Goal: Transaction & Acquisition: Purchase product/service

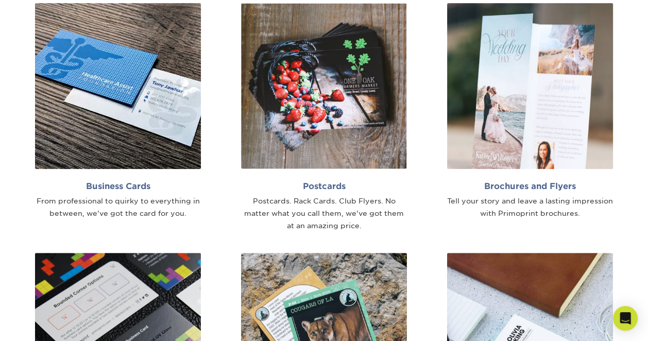
scroll to position [618, 0]
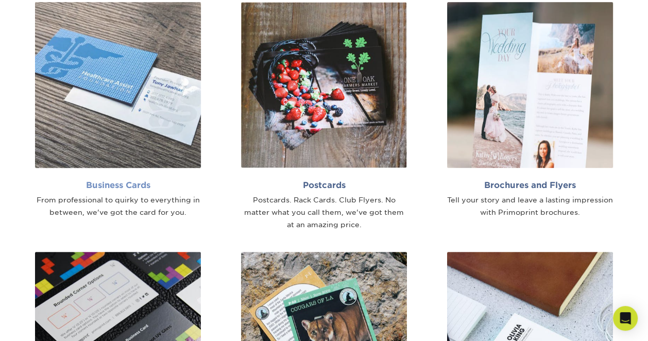
click at [161, 96] on img at bounding box center [118, 85] width 166 height 166
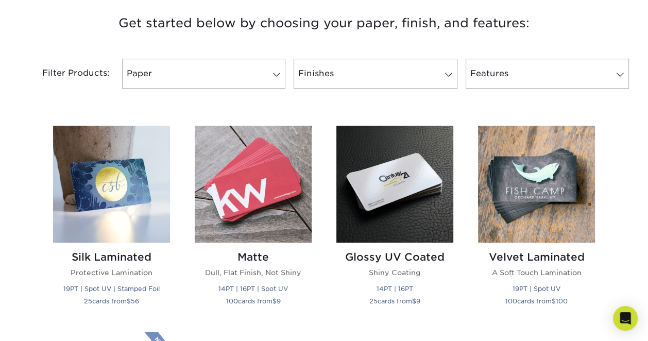
scroll to position [412, 0]
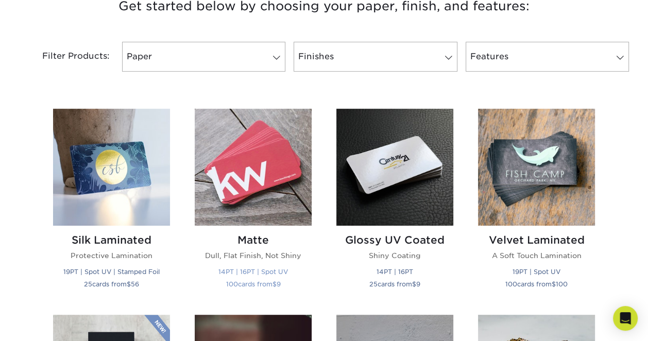
click at [276, 166] on img at bounding box center [253, 167] width 117 height 117
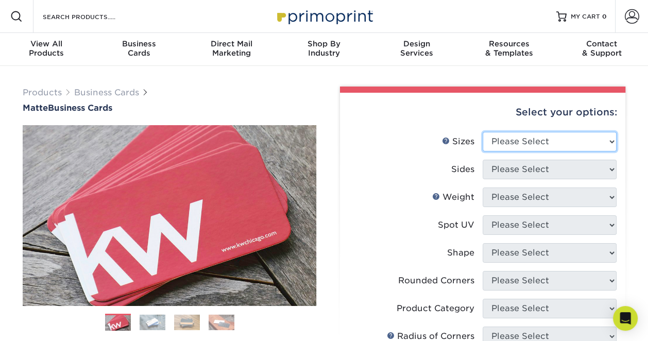
click at [538, 146] on select "Please Select 1.5" x 3.5" - Mini 1.75" x 3.5" - Mini 2" x 2" - Square 2" x 3" -…" at bounding box center [550, 142] width 134 height 20
select select "2.00x3.50"
click at [483, 132] on select "Please Select 1.5" x 3.5" - Mini 1.75" x 3.5" - Mini 2" x 2" - Square 2" x 3" -…" at bounding box center [550, 142] width 134 height 20
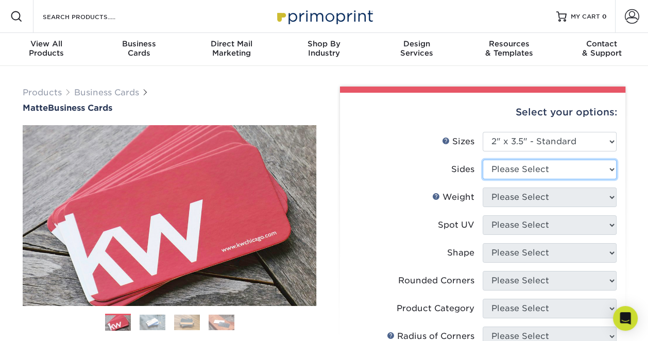
click at [558, 161] on select "Please Select Print Both Sides Print Front Only" at bounding box center [550, 170] width 134 height 20
click at [366, 151] on li "Sizes Help Sizes Please Select 1.5" x 3.5" - Mini 1.75" x 3.5" - Mini 2" x 2" -…" at bounding box center [483, 146] width 268 height 28
click at [491, 172] on select "Please Select Print Both Sides Print Front Only" at bounding box center [550, 170] width 134 height 20
click at [396, 173] on label "Sides" at bounding box center [416, 170] width 134 height 20
click at [509, 170] on select "Please Select Print Both Sides Print Front Only" at bounding box center [550, 170] width 134 height 20
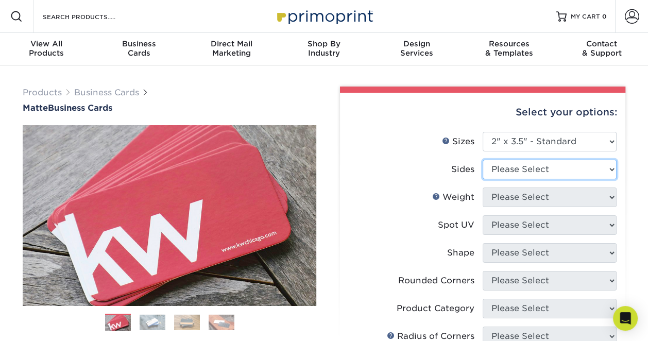
select select "13abbda7-1d64-4f25-8bb2-c179b224825d"
click at [483, 160] on select "Please Select Print Both Sides Print Front Only" at bounding box center [550, 170] width 134 height 20
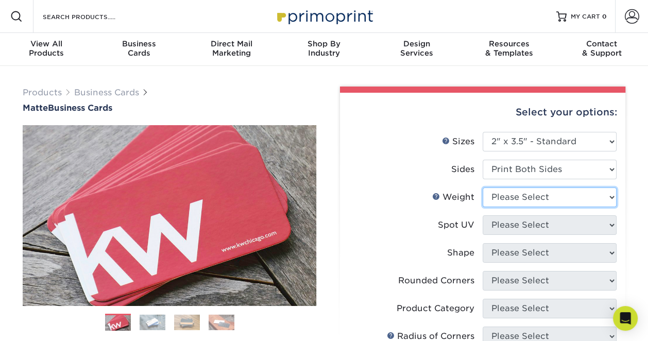
click at [554, 195] on select "Please Select 16PT 14PT" at bounding box center [550, 197] width 134 height 20
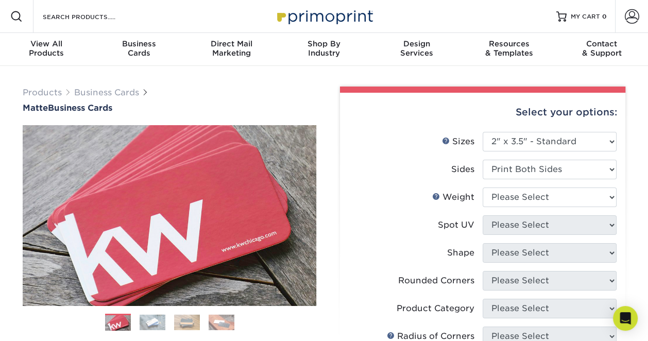
click at [360, 183] on li "Sides Please Select Print Both Sides Print Front Only" at bounding box center [483, 174] width 268 height 28
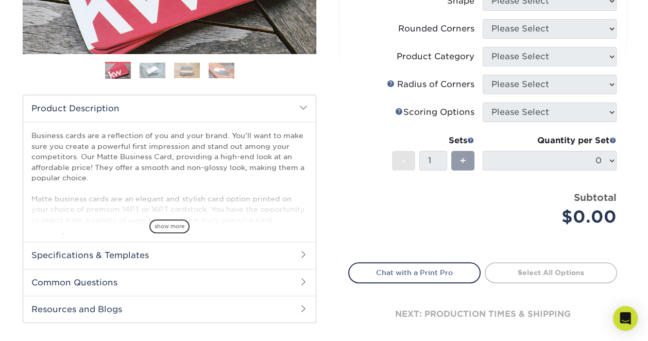
scroll to position [258, 0]
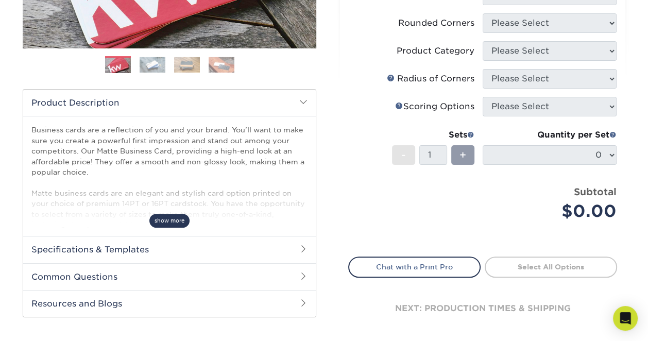
click at [173, 219] on span "show more" at bounding box center [169, 221] width 40 height 14
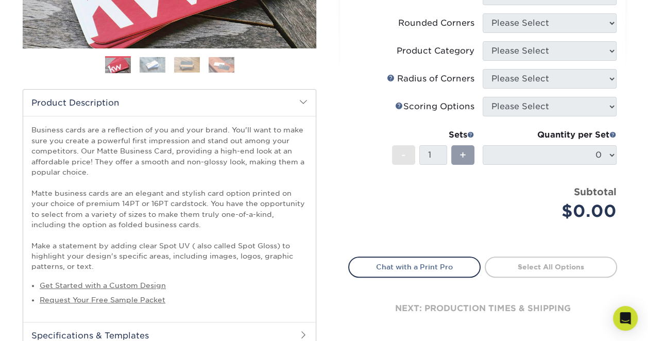
click at [221, 172] on p "Business cards are a reflection of you and your brand. You'll want to make sure…" at bounding box center [169, 198] width 276 height 147
click at [326, 122] on div "Select your options: Sizes Help Sizes Please Select 1.5" x 3.5" - Mini -" at bounding box center [478, 122] width 309 height 586
click at [328, 128] on div "Select your options: Sizes Help Sizes Please Select 1.5" x 3.5" - Mini -" at bounding box center [478, 122] width 309 height 586
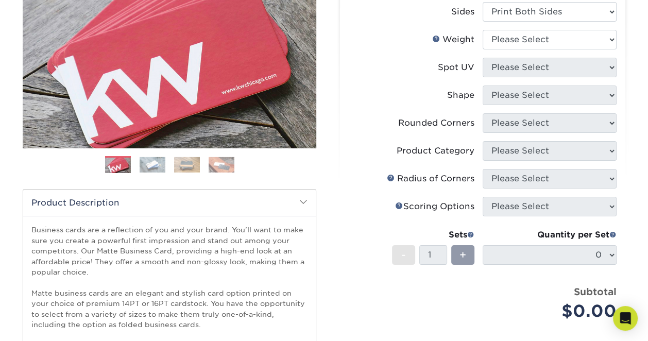
scroll to position [155, 0]
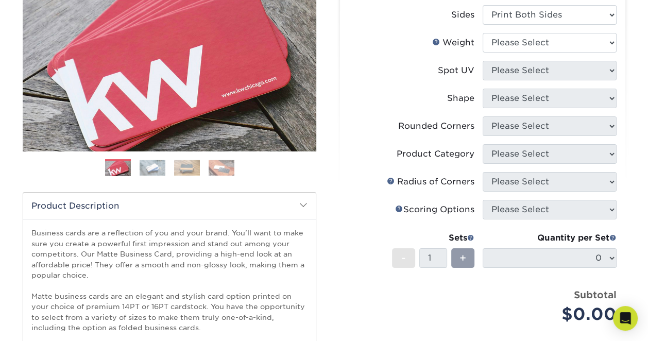
click at [351, 114] on li "Shape Please Select Standard Oval" at bounding box center [483, 103] width 268 height 28
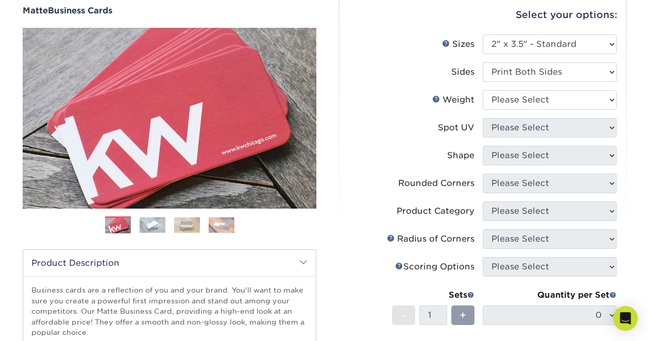
scroll to position [103, 0]
